Goal: Information Seeking & Learning: Compare options

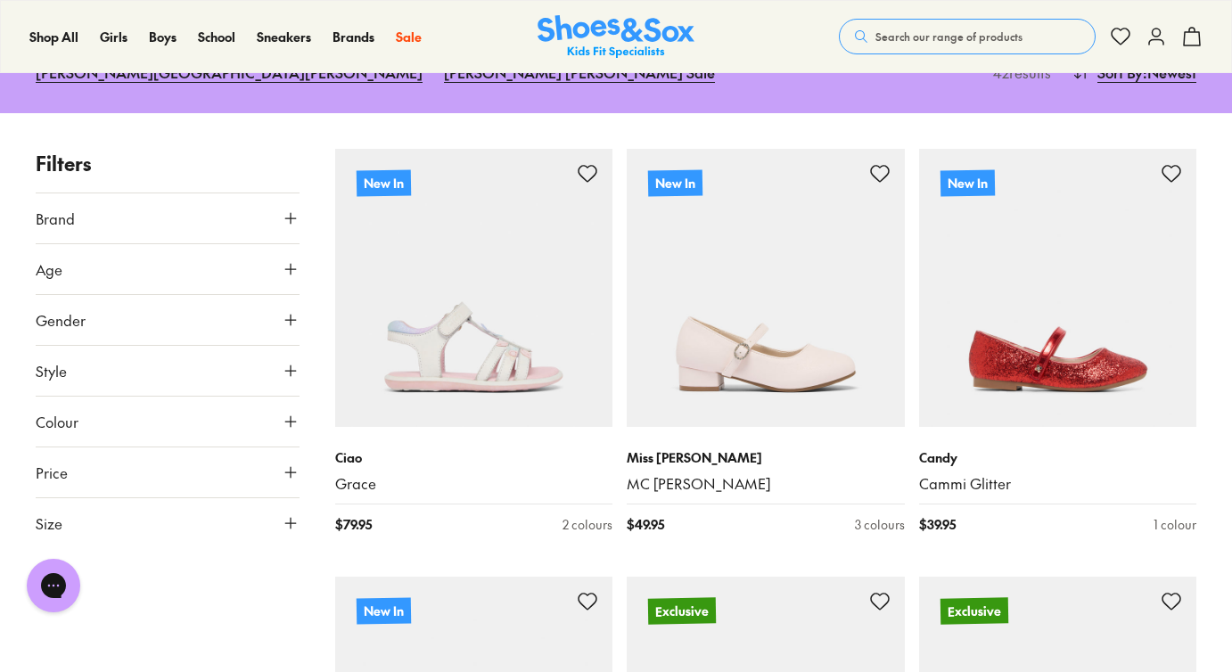
scroll to position [265, 0]
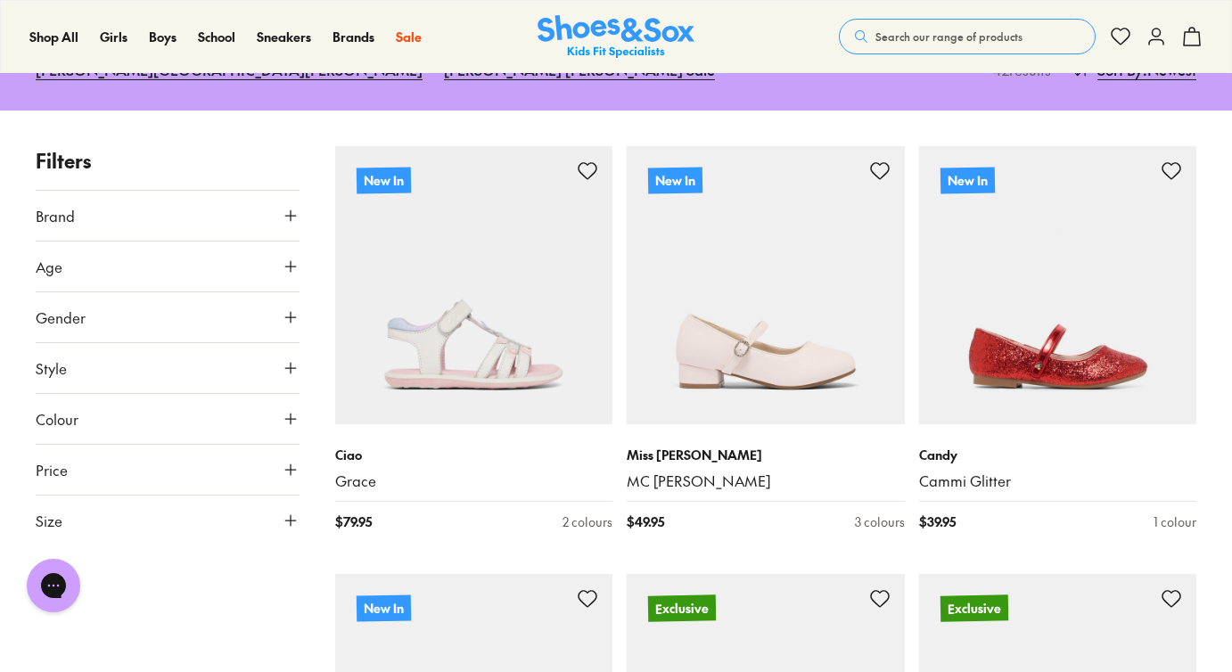
click at [232, 394] on button "Colour" at bounding box center [168, 419] width 264 height 50
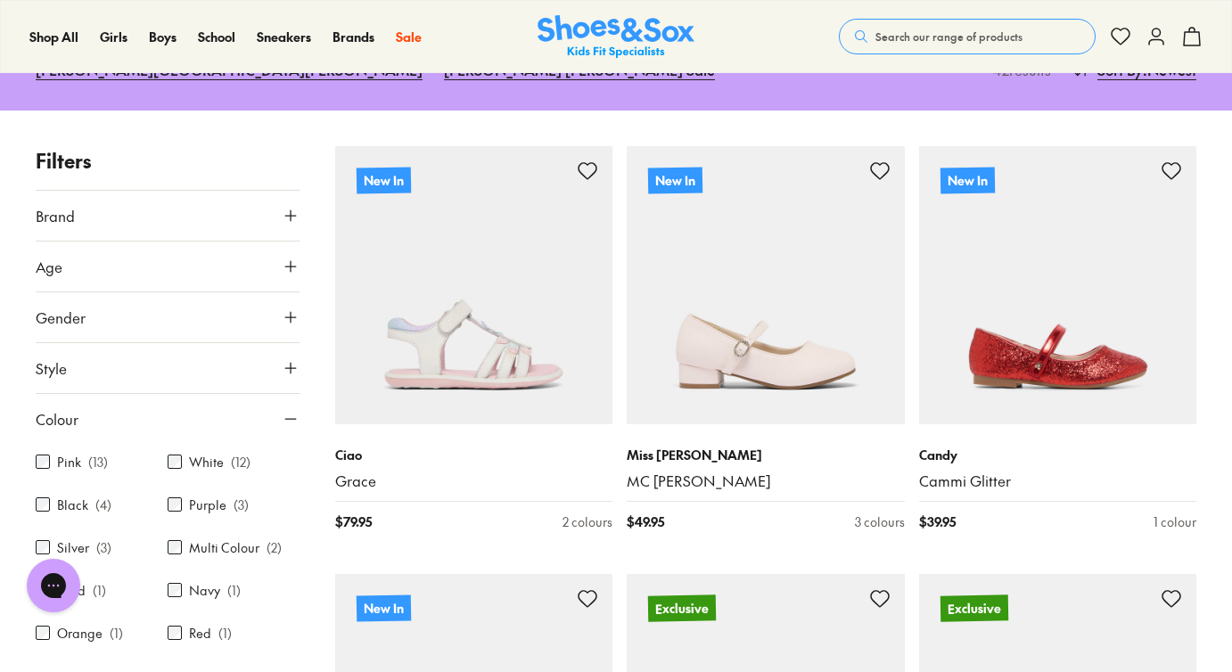
scroll to position [91, 0]
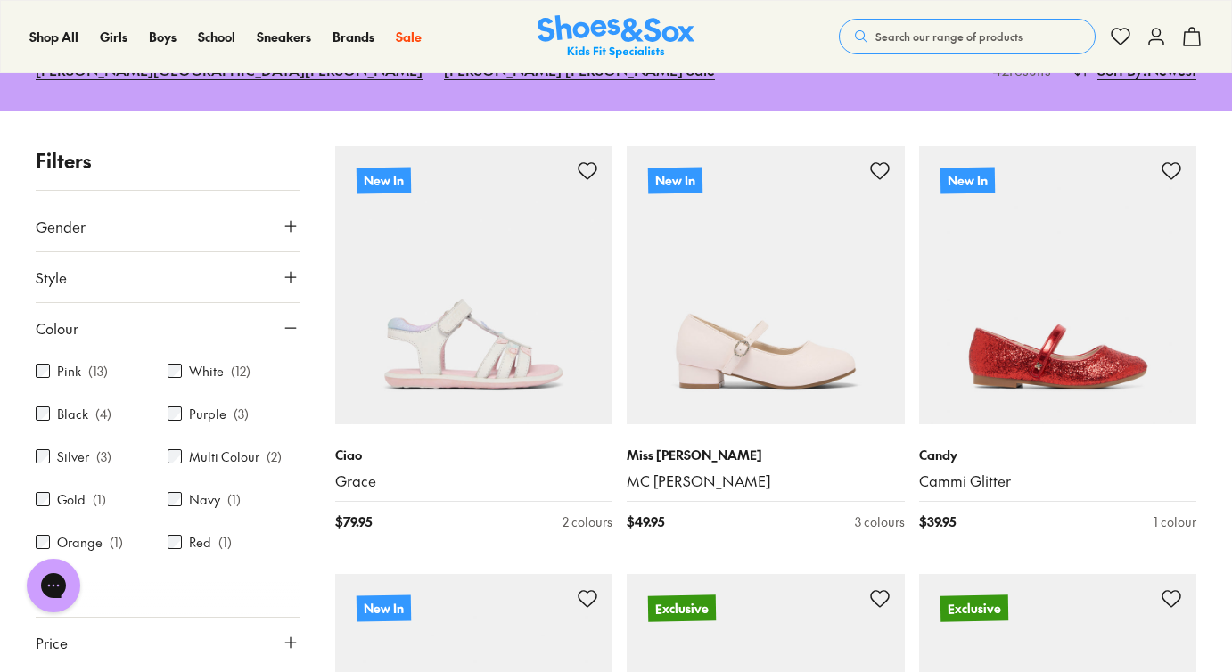
click at [86, 405] on label "Black" at bounding box center [72, 414] width 31 height 19
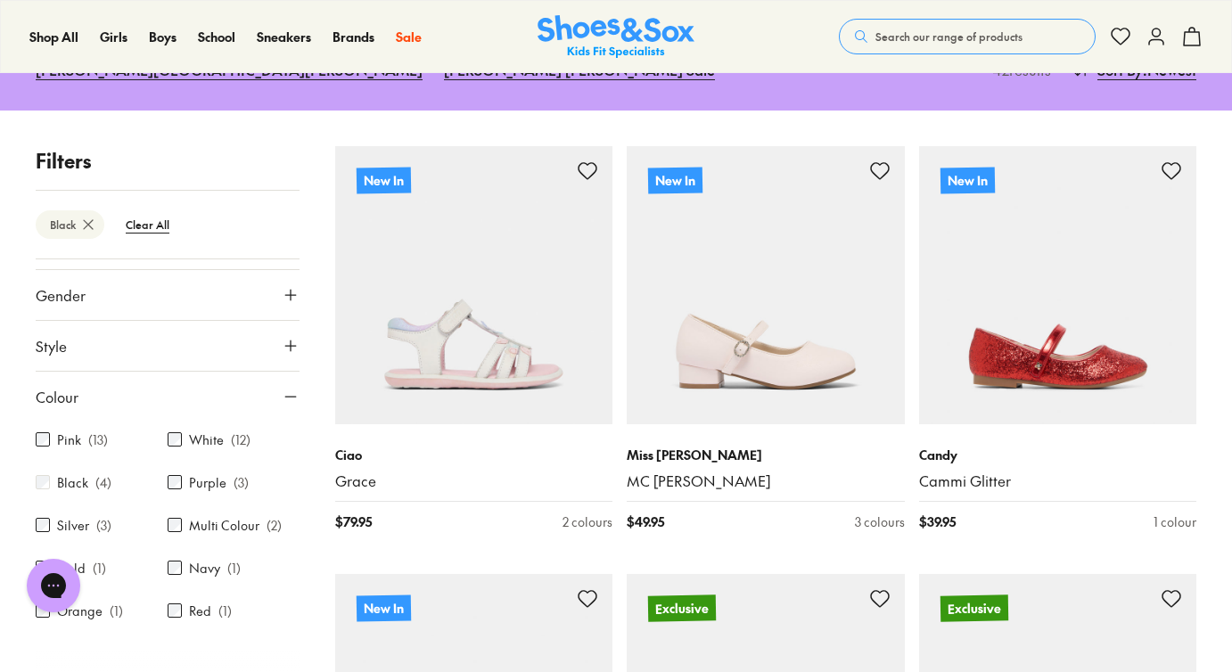
scroll to position [98, 0]
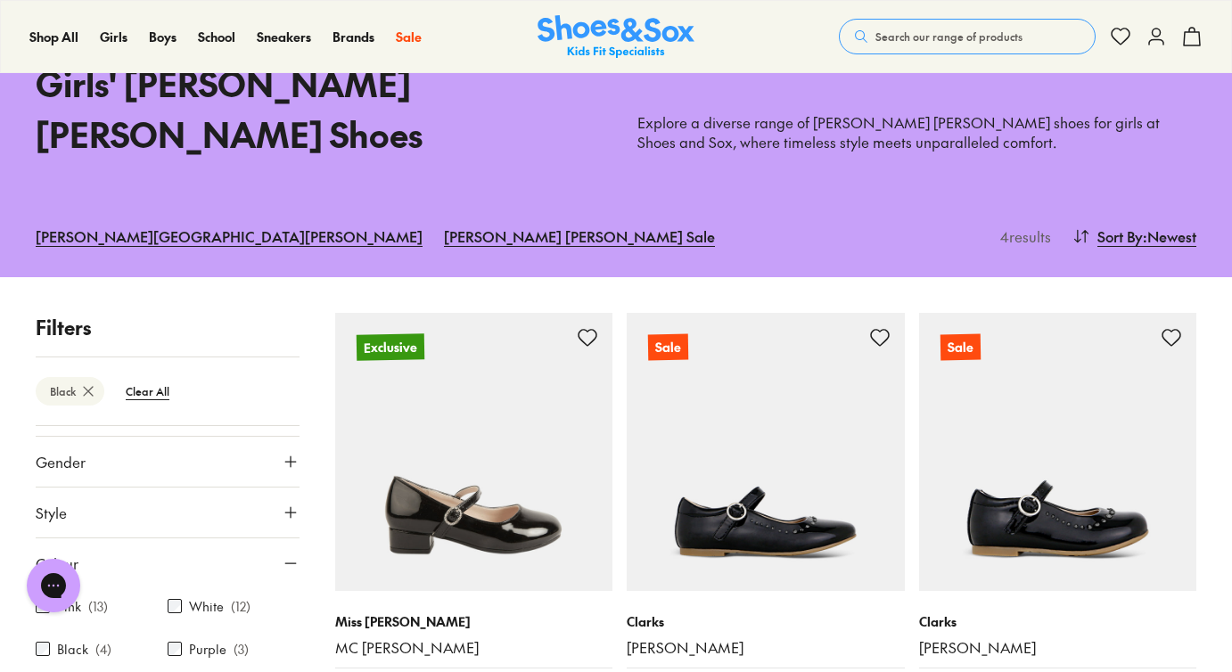
click at [249, 538] on button "Colour" at bounding box center [168, 563] width 264 height 50
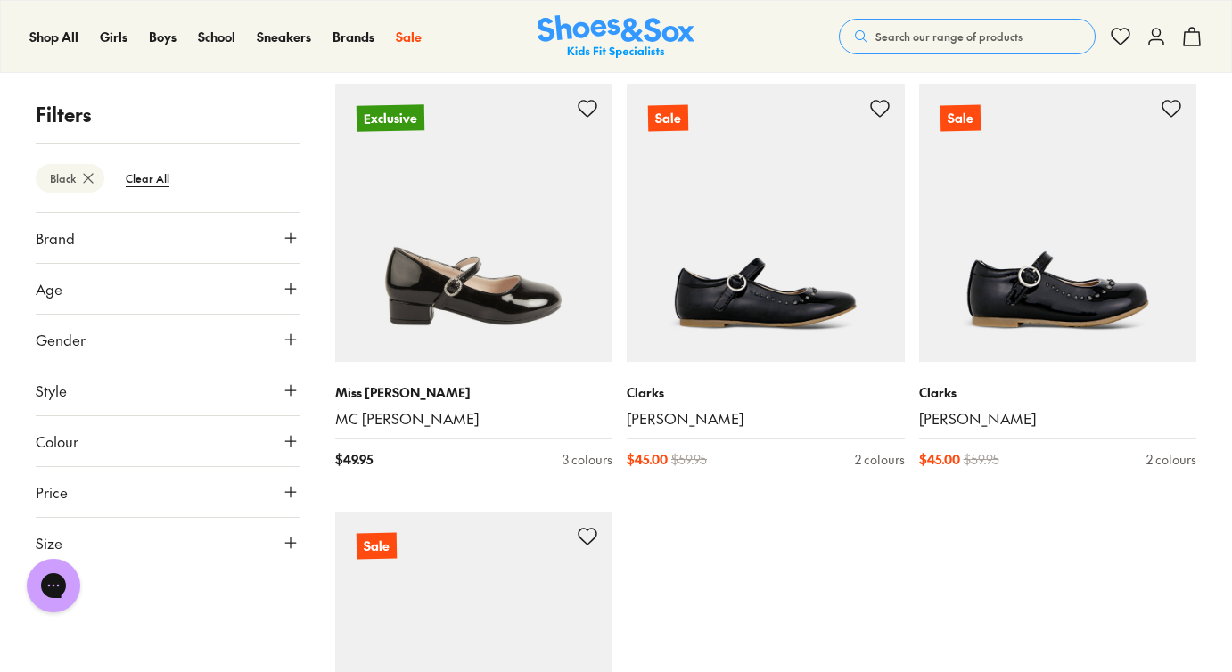
scroll to position [235, 0]
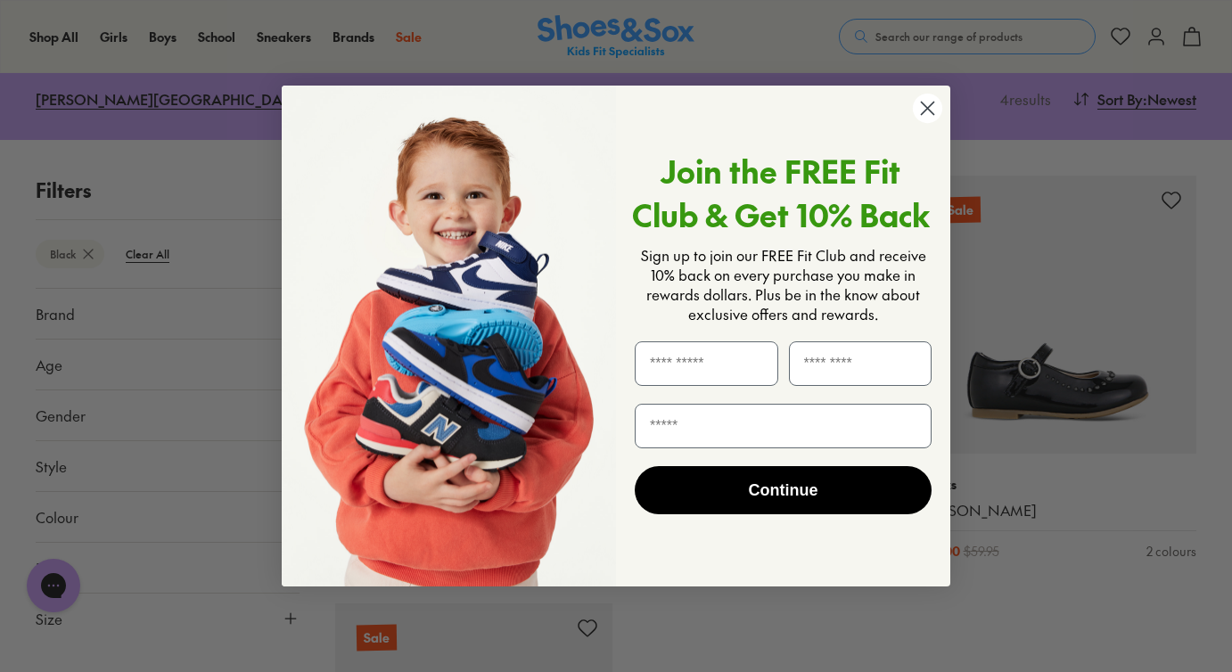
click at [931, 108] on circle "Close dialog" at bounding box center [927, 108] width 29 height 29
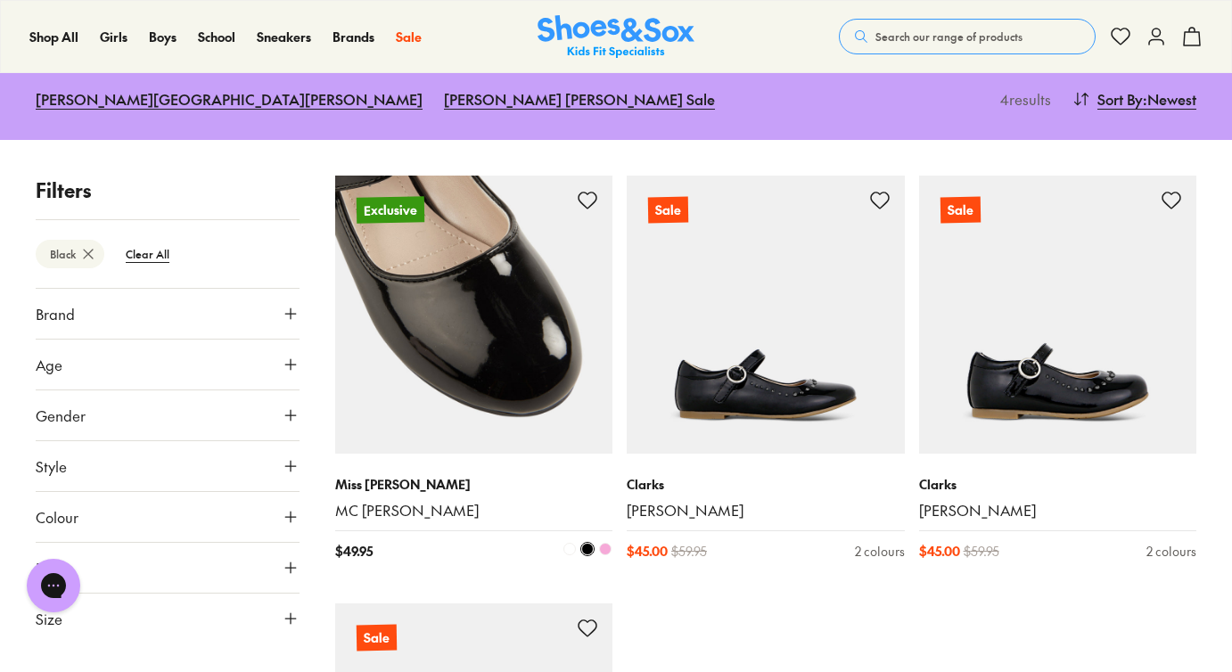
click at [500, 274] on img at bounding box center [474, 315] width 278 height 278
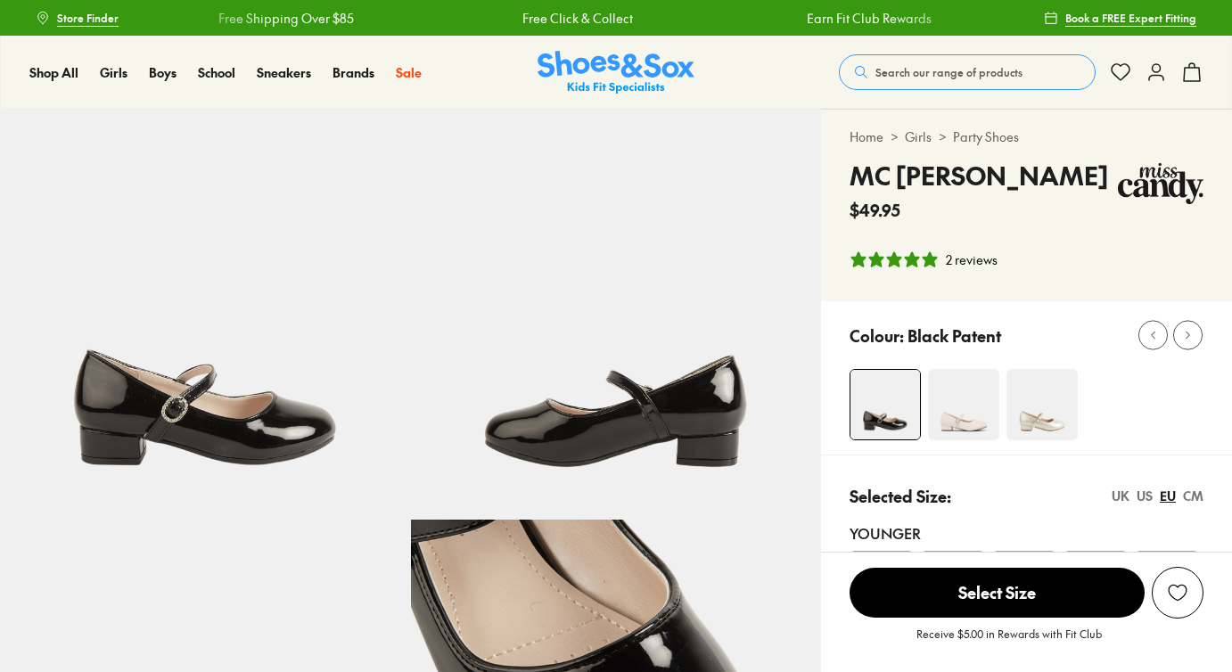
select select "*"
click at [829, 541] on div "Selected Size: UK US EU CM Younger 30 31 32 33 34 Older 35 36 37 38 39" at bounding box center [1026, 589] width 411 height 269
click at [944, 415] on img at bounding box center [963, 404] width 71 height 71
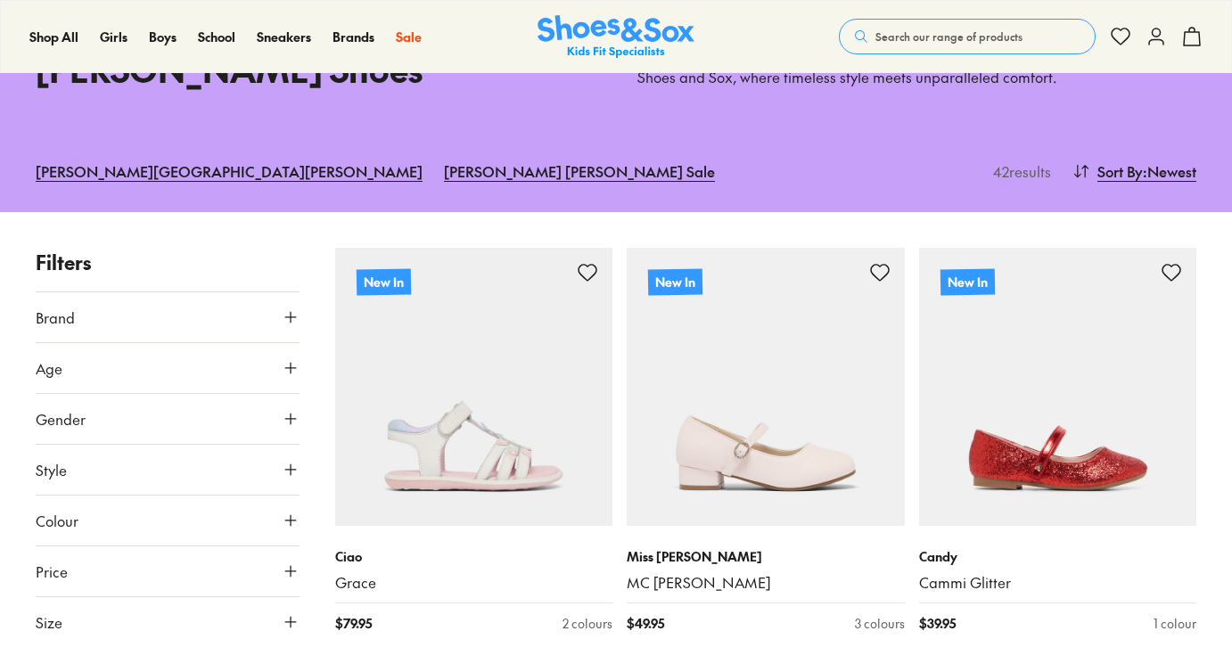
scroll to position [164, 0]
click at [184, 495] on button "Colour" at bounding box center [168, 520] width 264 height 50
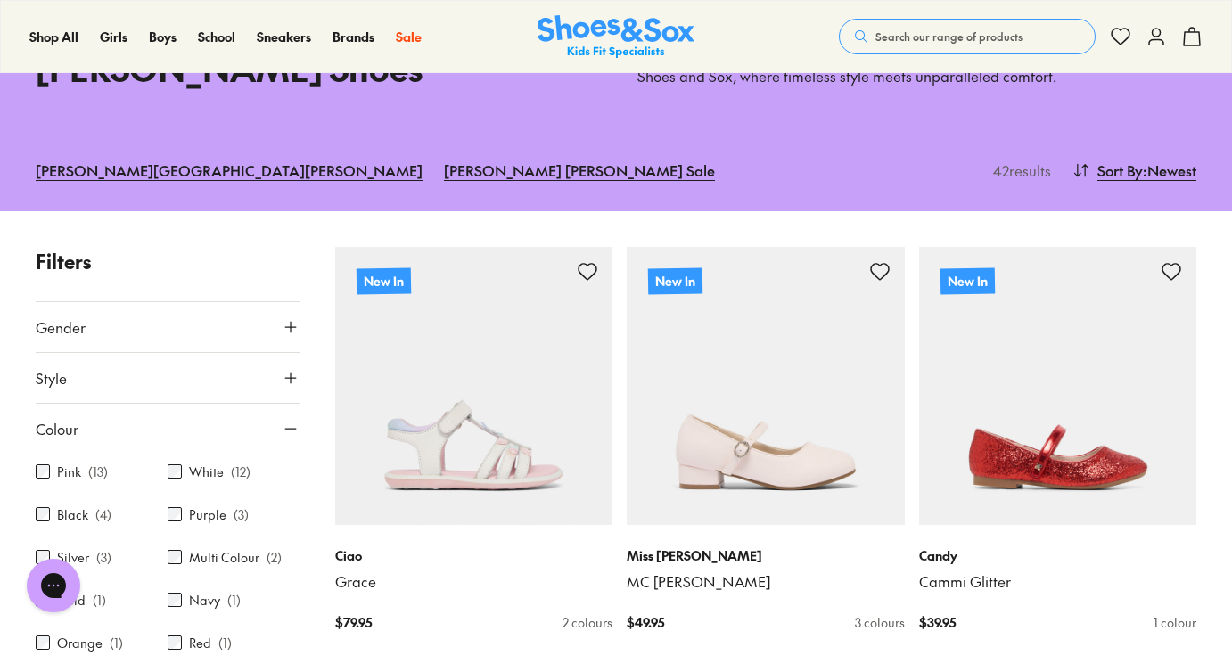
scroll to position [0, 0]
click at [88, 504] on div "Black ( 4 )" at bounding box center [102, 514] width 132 height 21
click at [61, 505] on label "Black" at bounding box center [72, 514] width 31 height 19
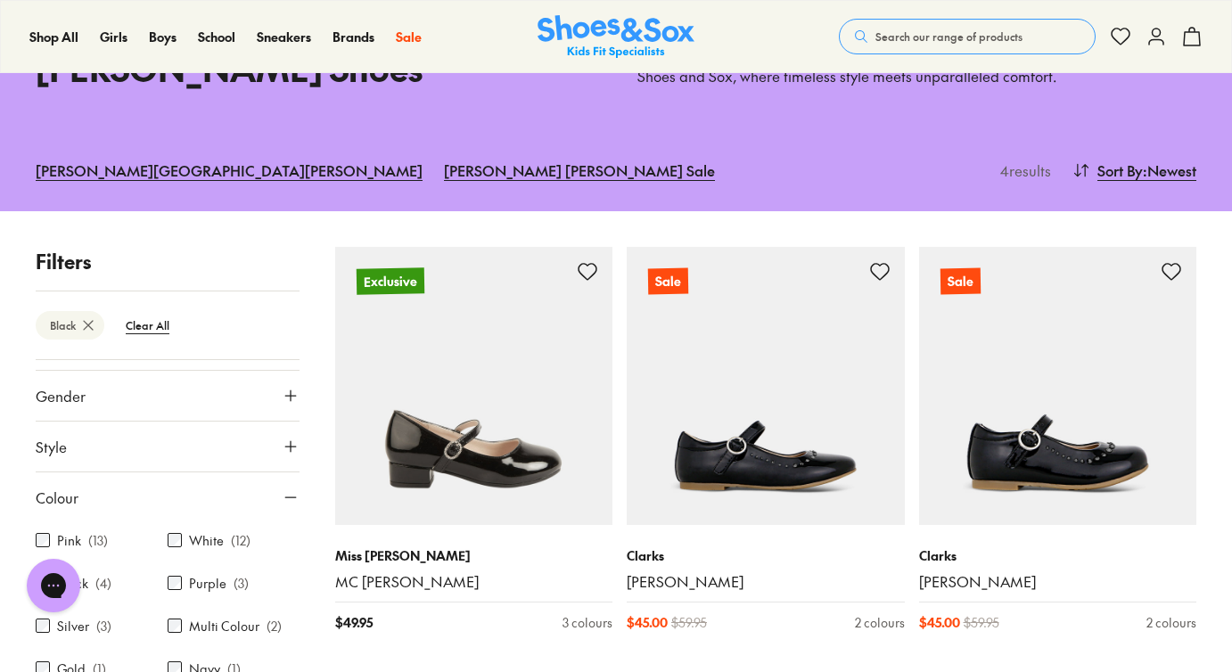
click at [262, 472] on button "Colour" at bounding box center [168, 497] width 264 height 50
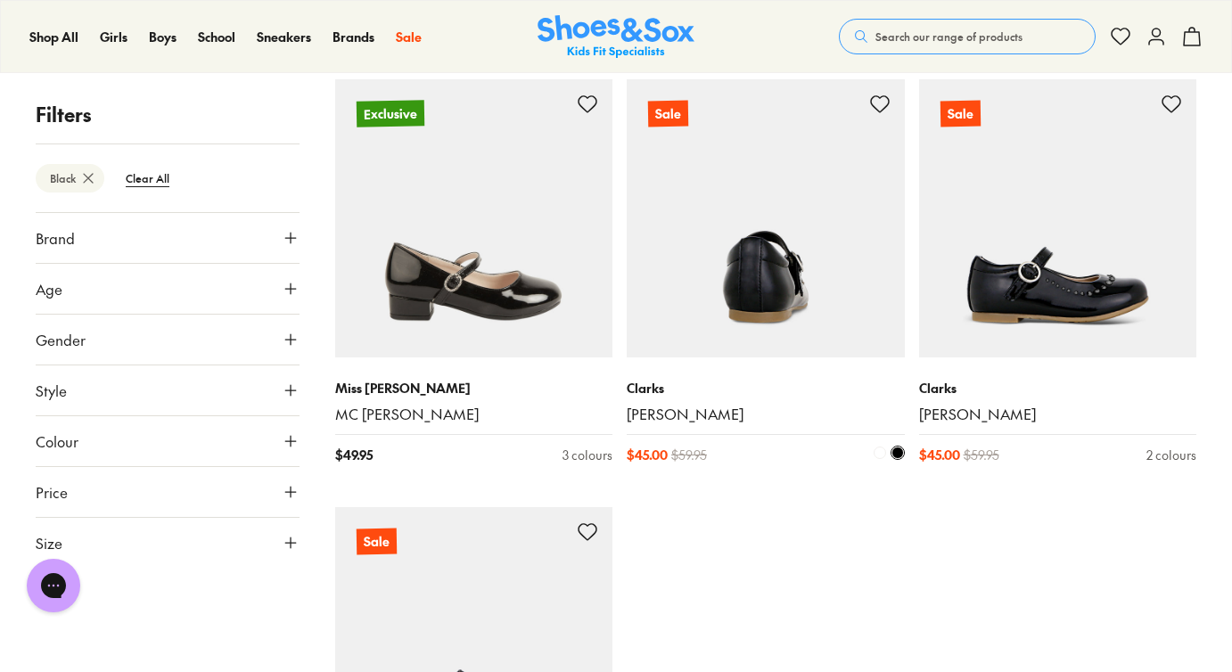
scroll to position [322, 0]
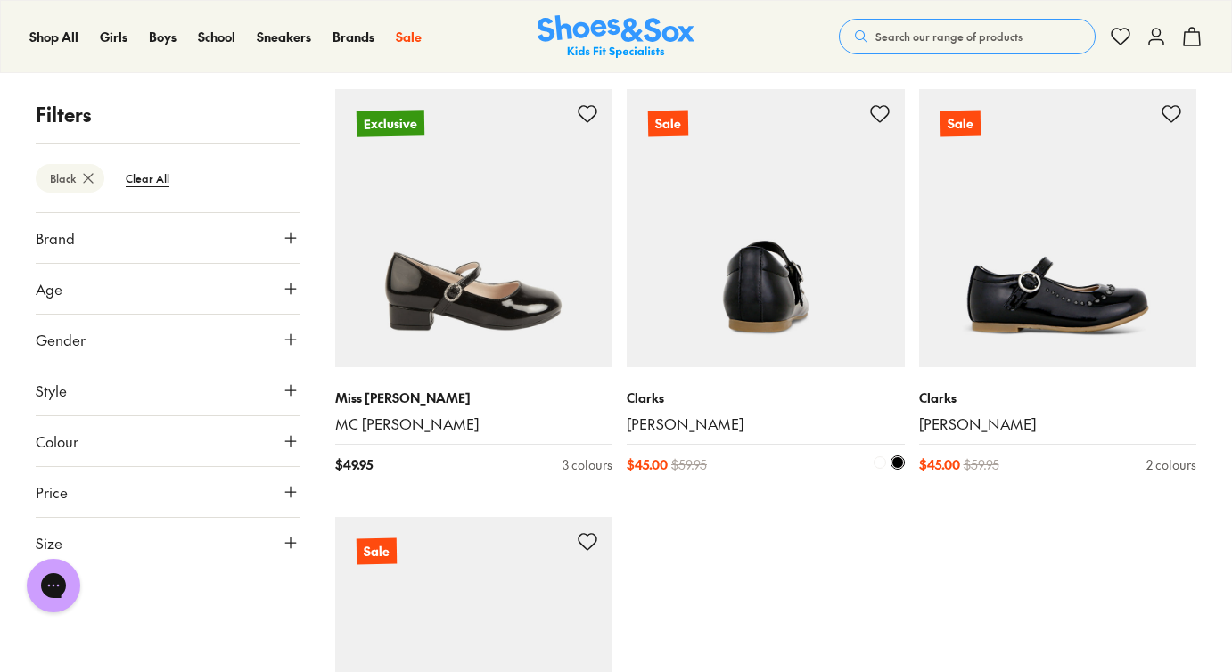
click at [774, 248] on img at bounding box center [766, 228] width 278 height 278
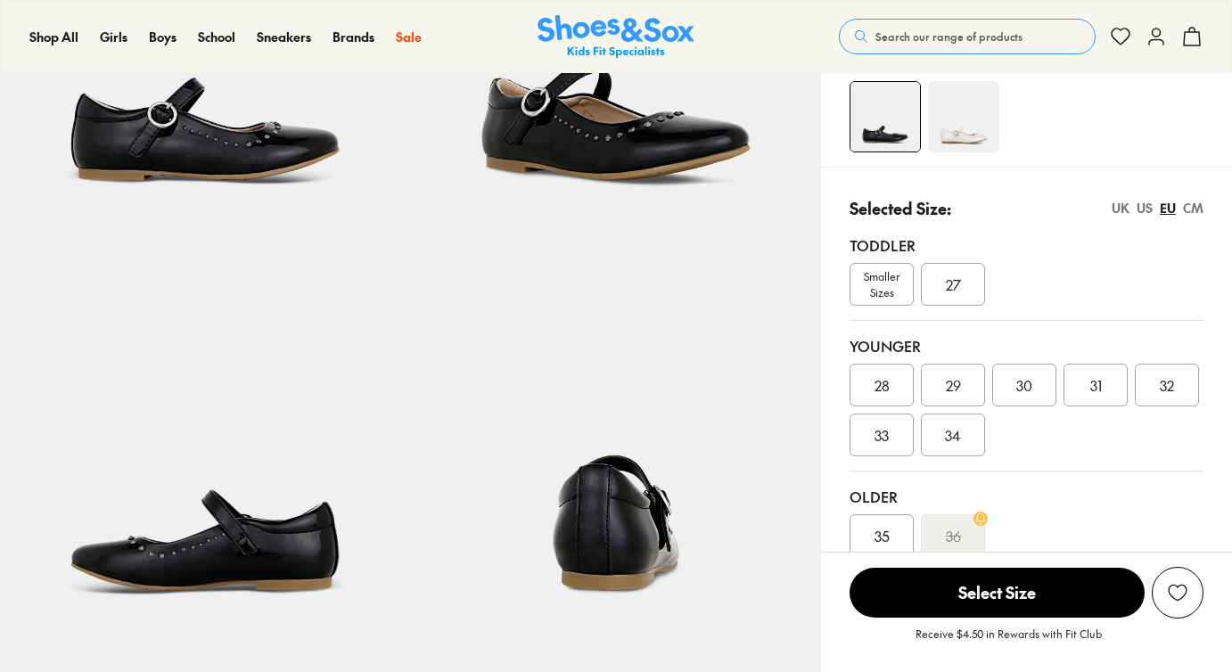
select select "*"
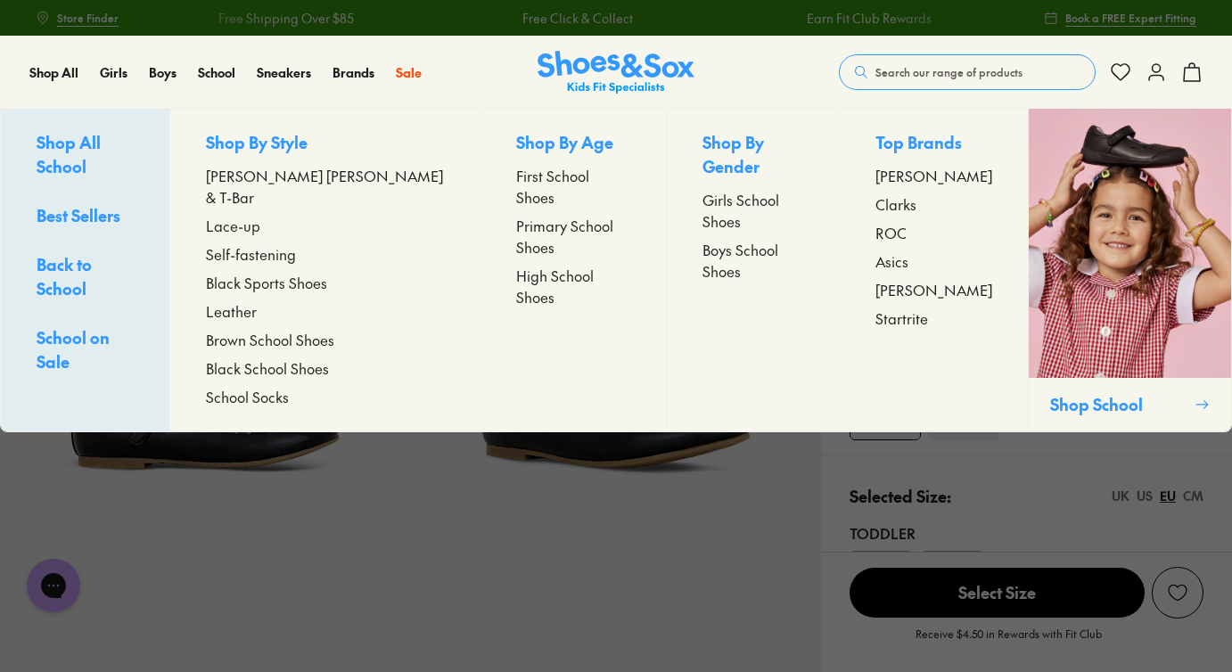
click at [278, 178] on span "[PERSON_NAME] [PERSON_NAME] & T-Bar" at bounding box center [325, 186] width 238 height 43
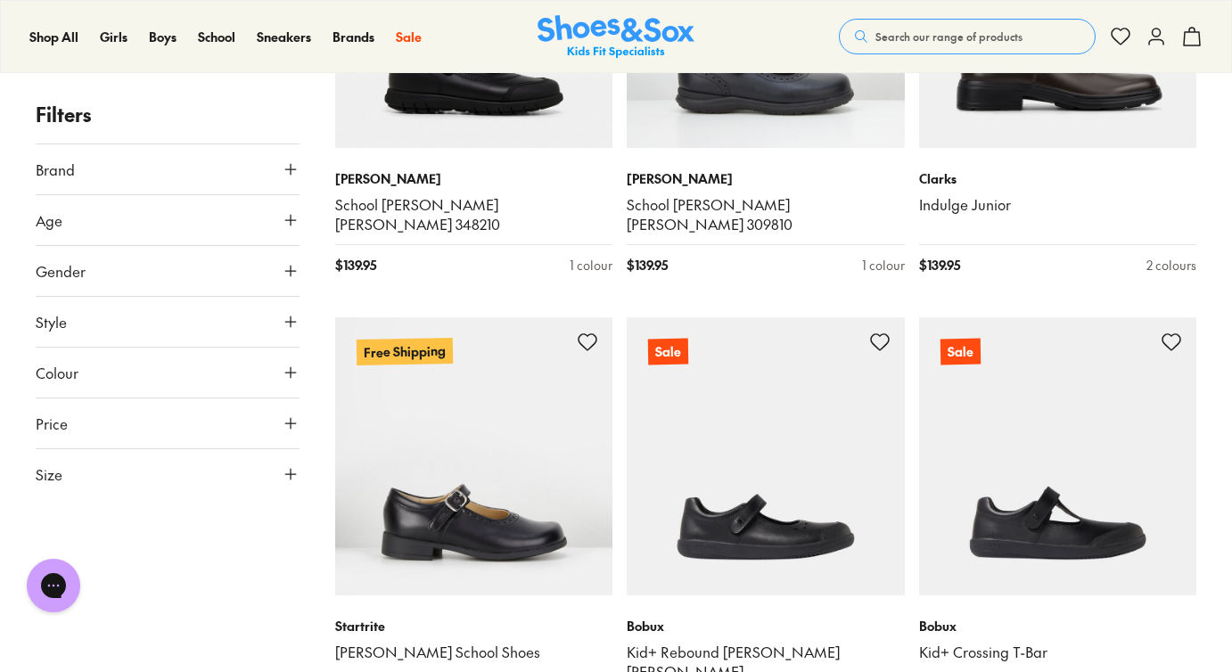
scroll to position [2675, 0]
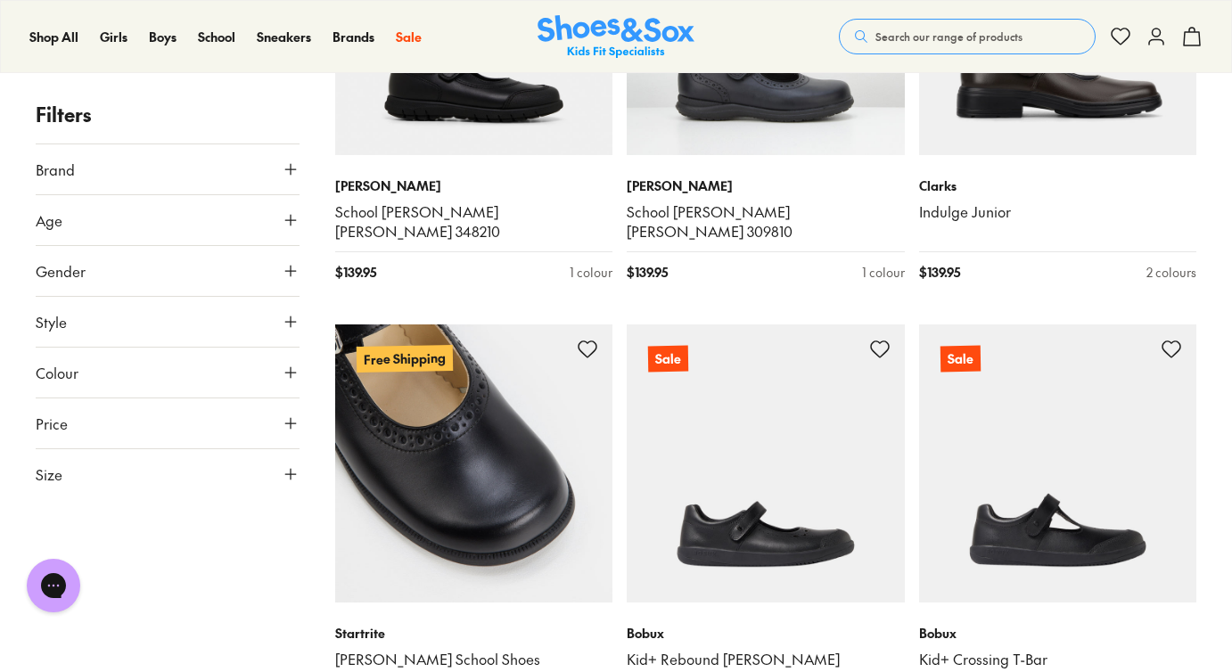
click at [492, 410] on img at bounding box center [474, 463] width 278 height 278
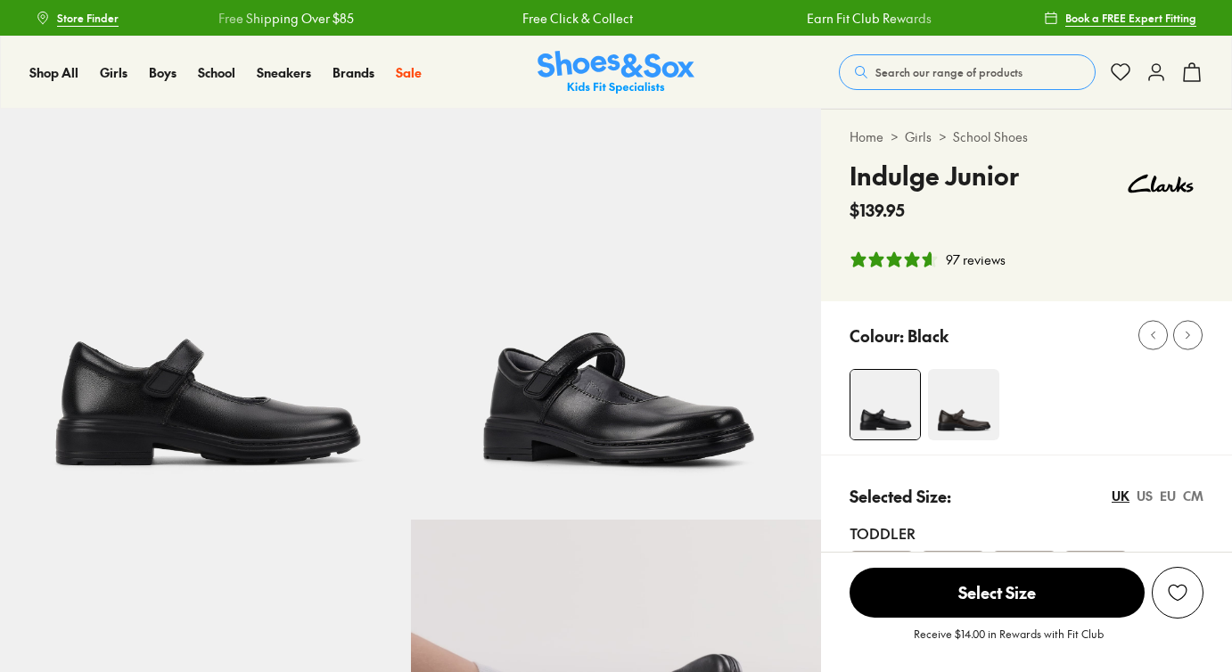
select select "*"
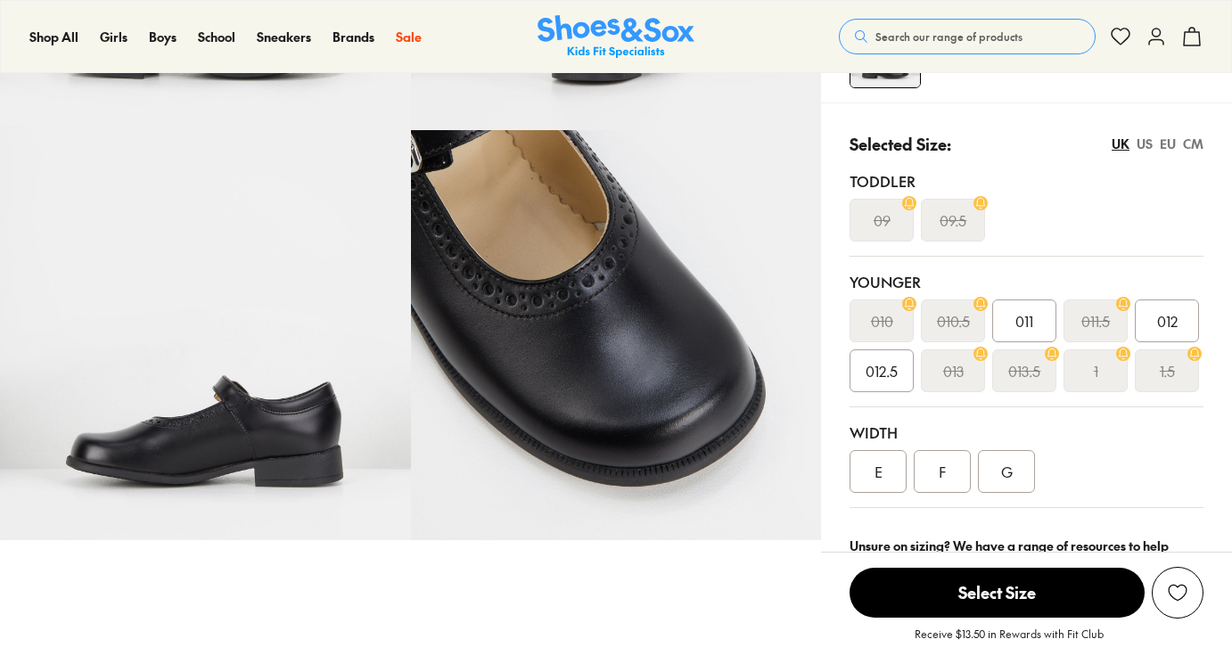
select select "*"
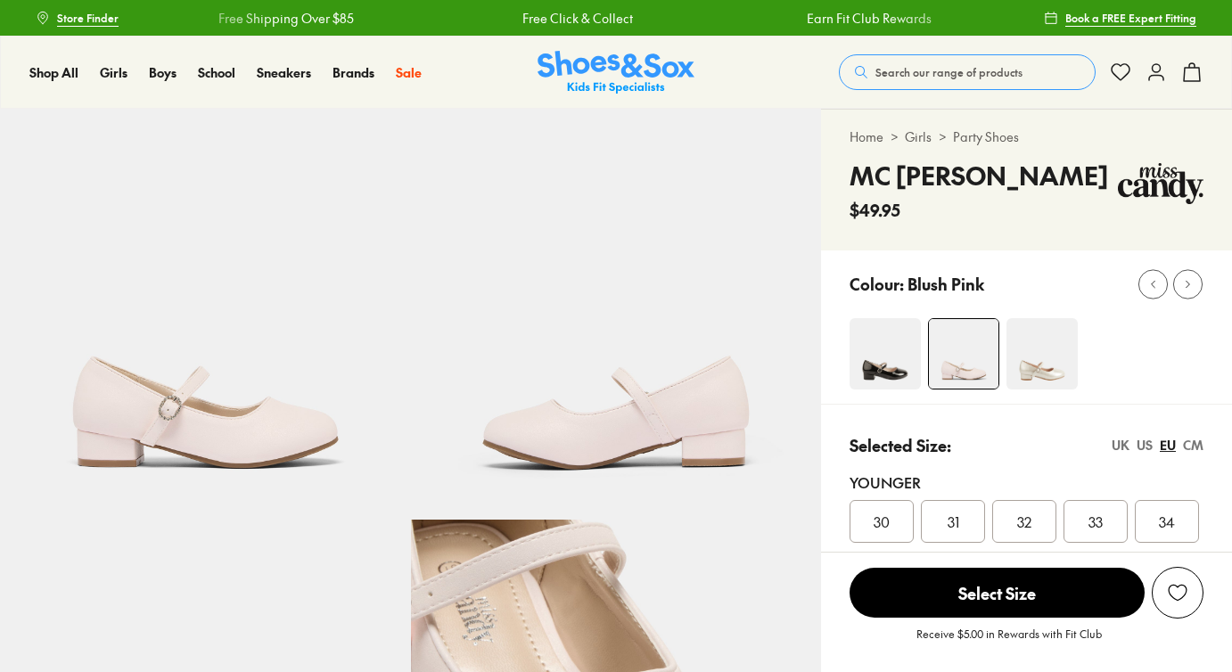
click at [890, 365] on img at bounding box center [884, 353] width 71 height 71
select select "*"
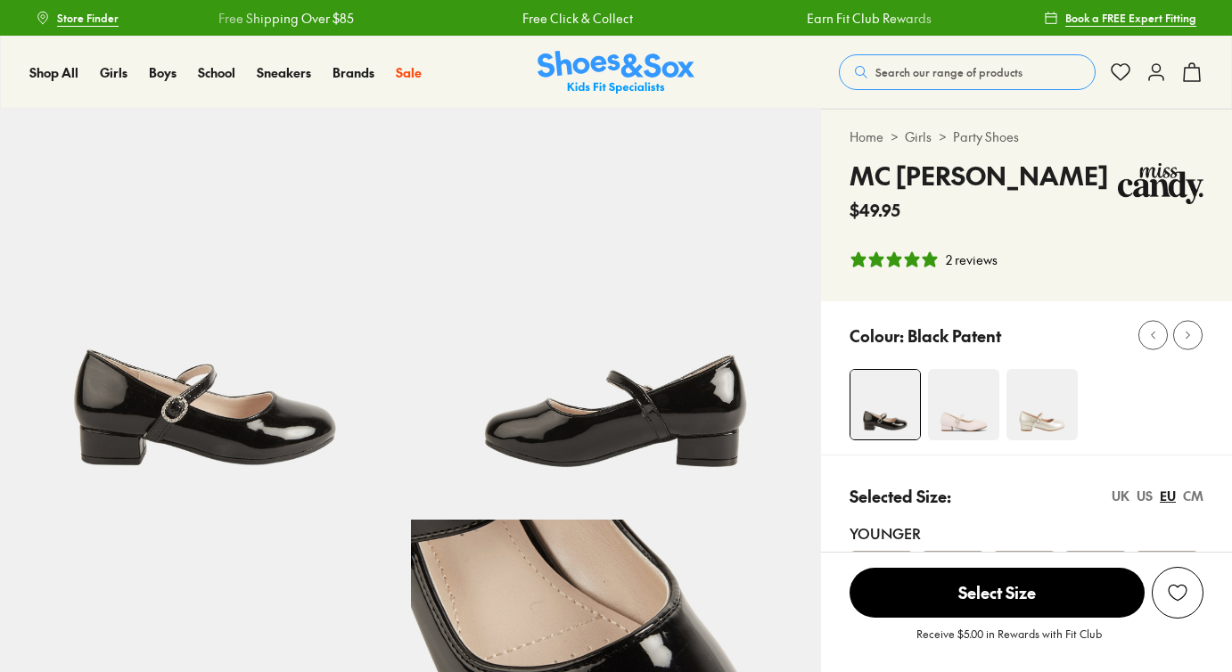
select select "*"
click at [825, 394] on div "Colour: Black Patent" at bounding box center [1026, 377] width 411 height 153
